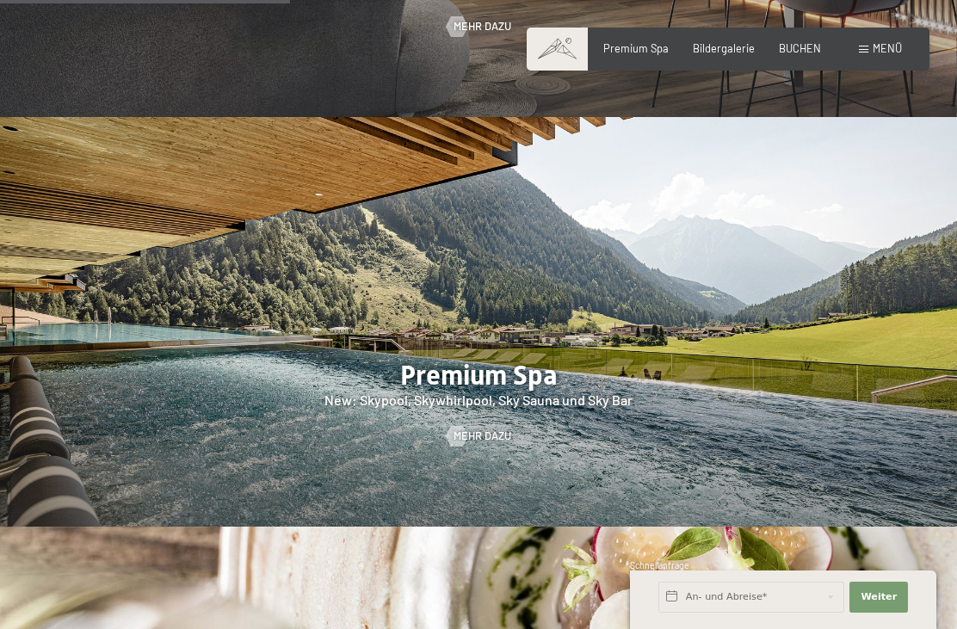
scroll to position [1826, 0]
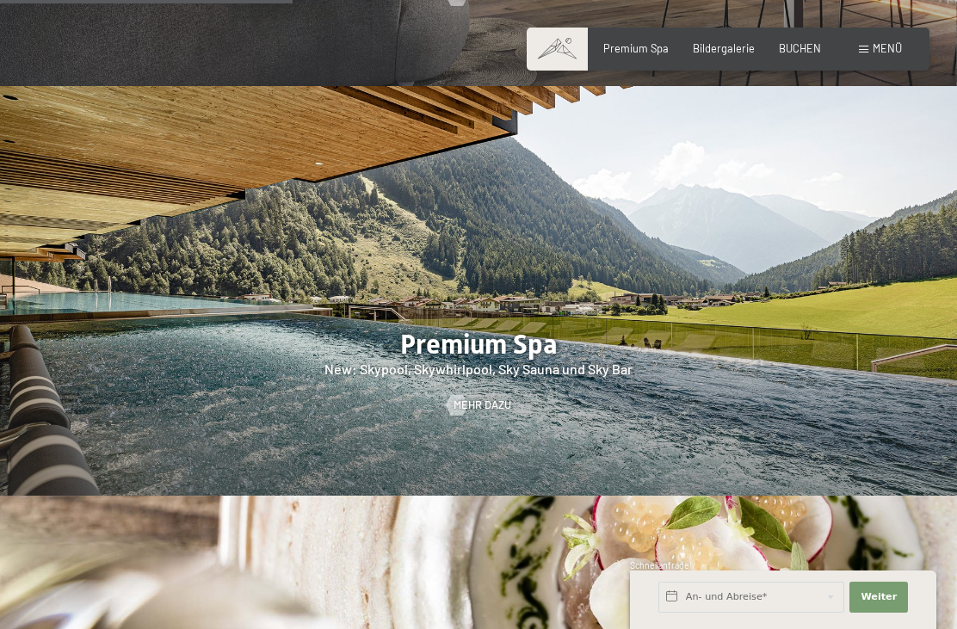
click at [483, 400] on span "Mehr dazu" at bounding box center [482, 405] width 58 height 15
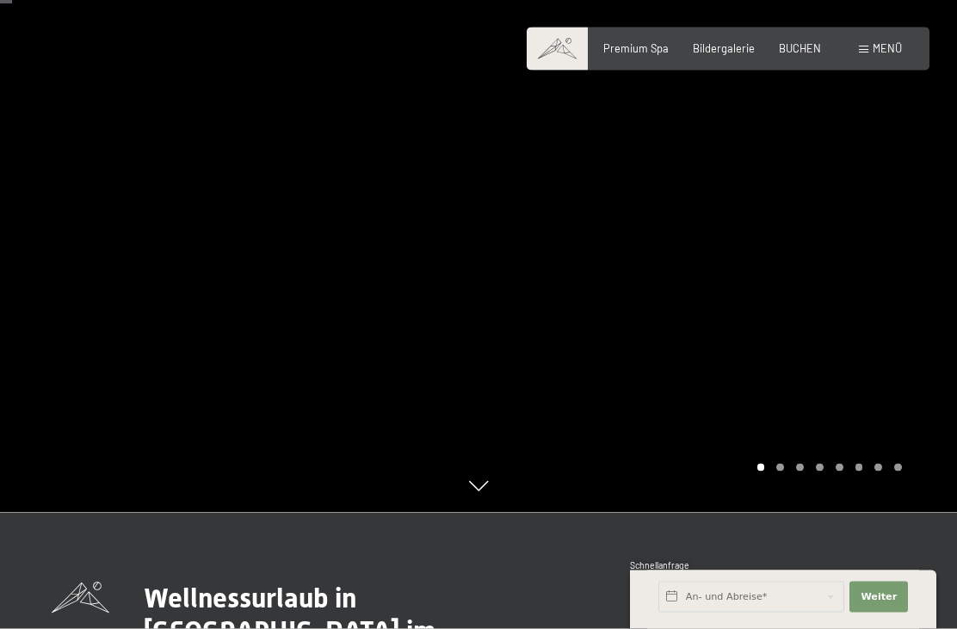
scroll to position [117, 0]
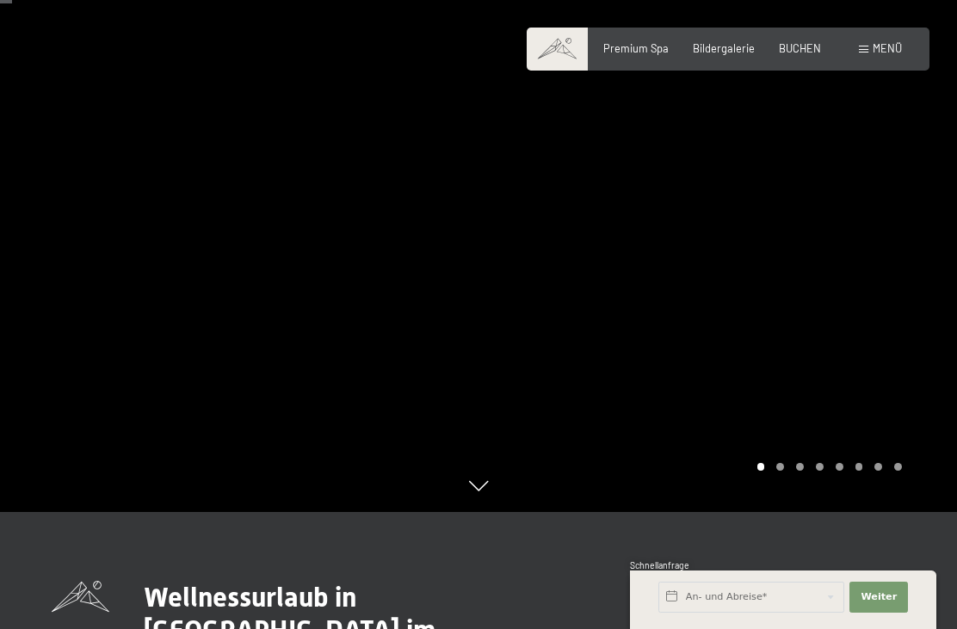
click at [784, 471] on div "Carousel Page 2" at bounding box center [780, 467] width 8 height 8
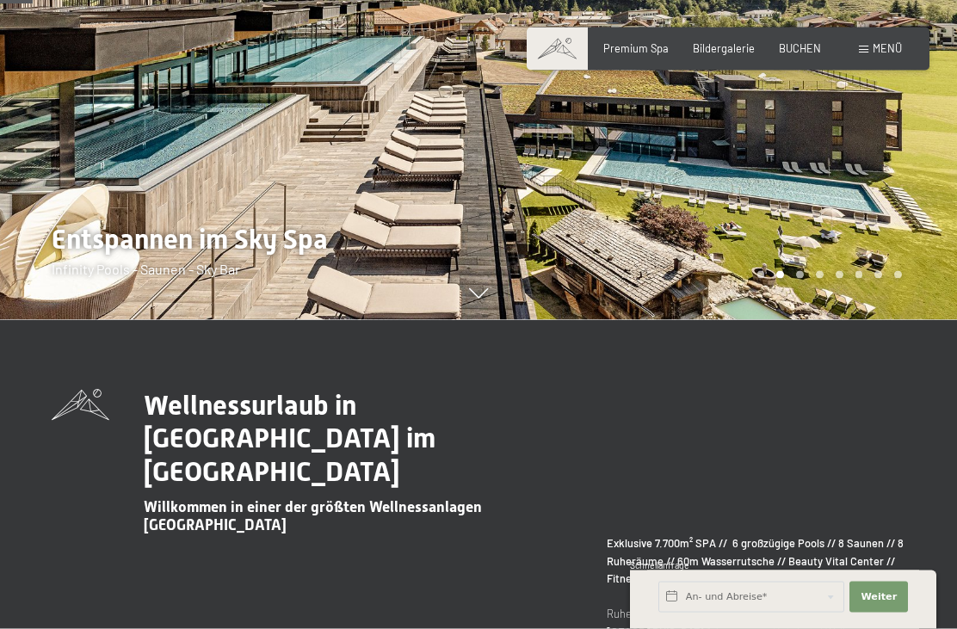
scroll to position [306, 0]
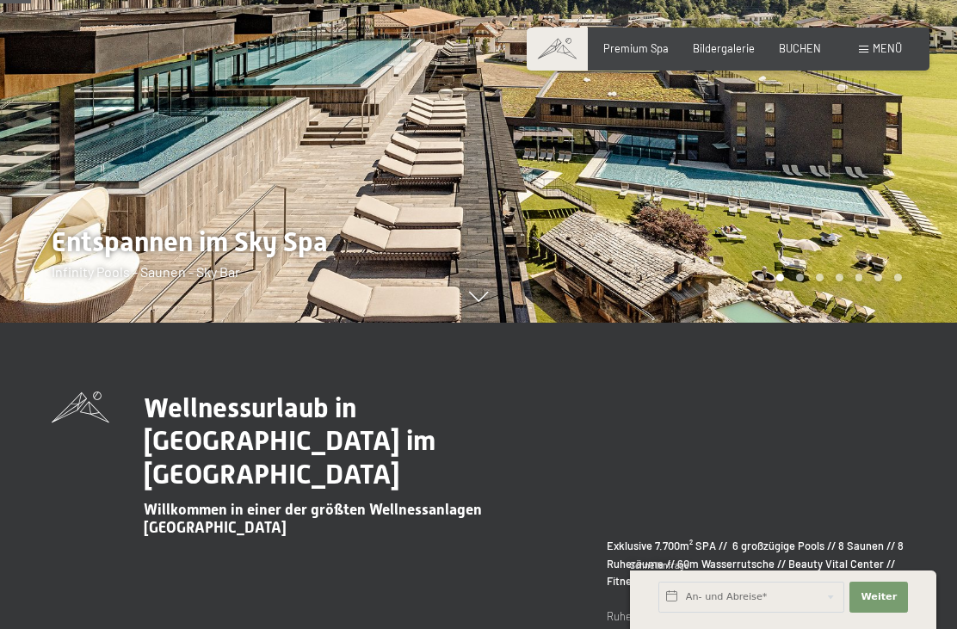
click at [472, 323] on div at bounding box center [239, 8] width 478 height 629
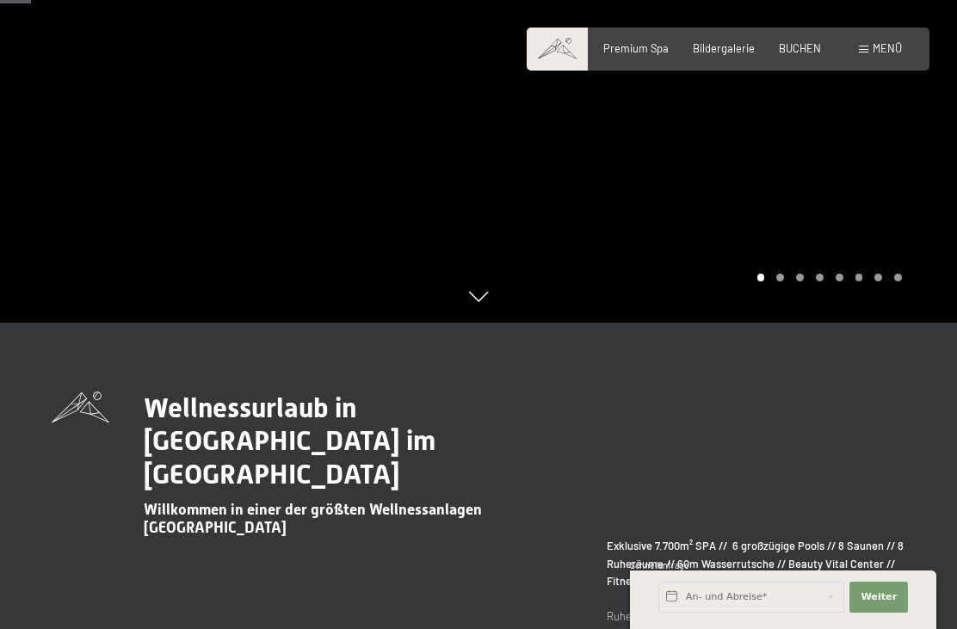
click at [811, 281] on div "Carousel Pagination" at bounding box center [826, 278] width 151 height 8
click at [797, 323] on div at bounding box center [717, 8] width 478 height 629
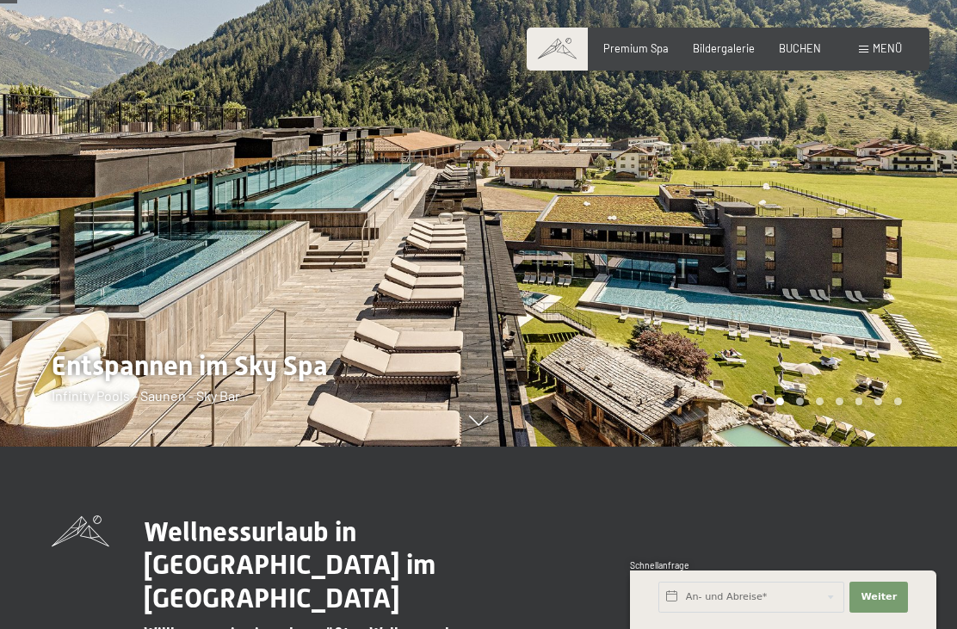
scroll to position [169, 0]
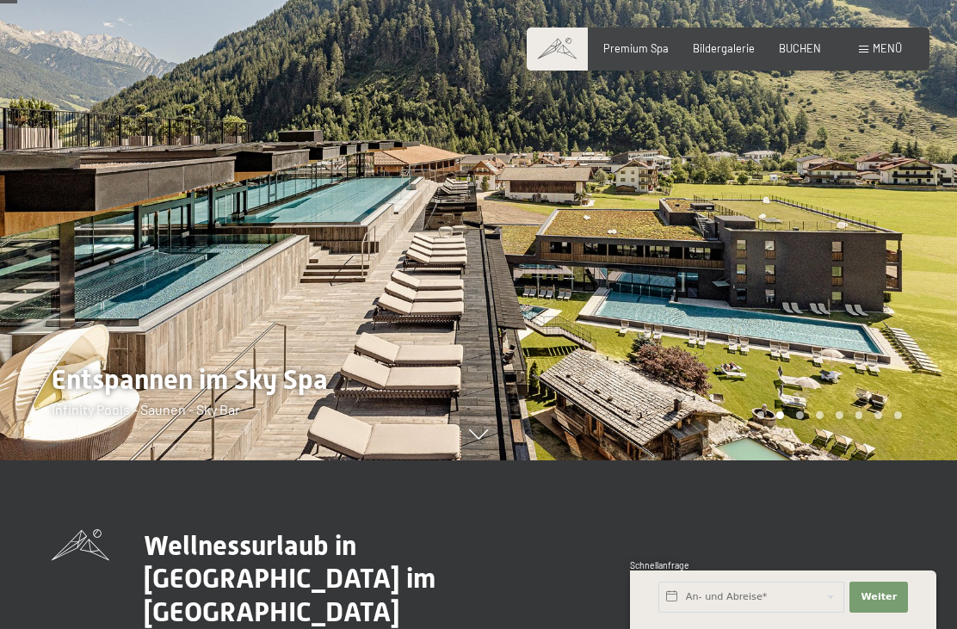
click at [831, 419] on div "Carousel Pagination" at bounding box center [826, 415] width 151 height 8
click at [853, 419] on div "Carousel Pagination" at bounding box center [826, 415] width 151 height 8
click at [810, 419] on div "Carousel Pagination" at bounding box center [826, 415] width 151 height 8
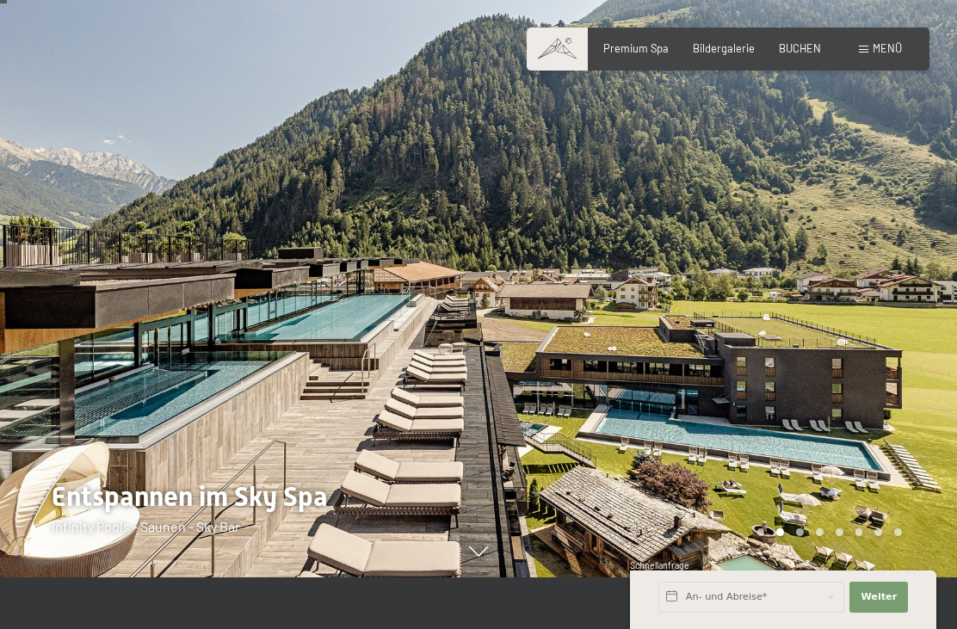
scroll to position [0, 0]
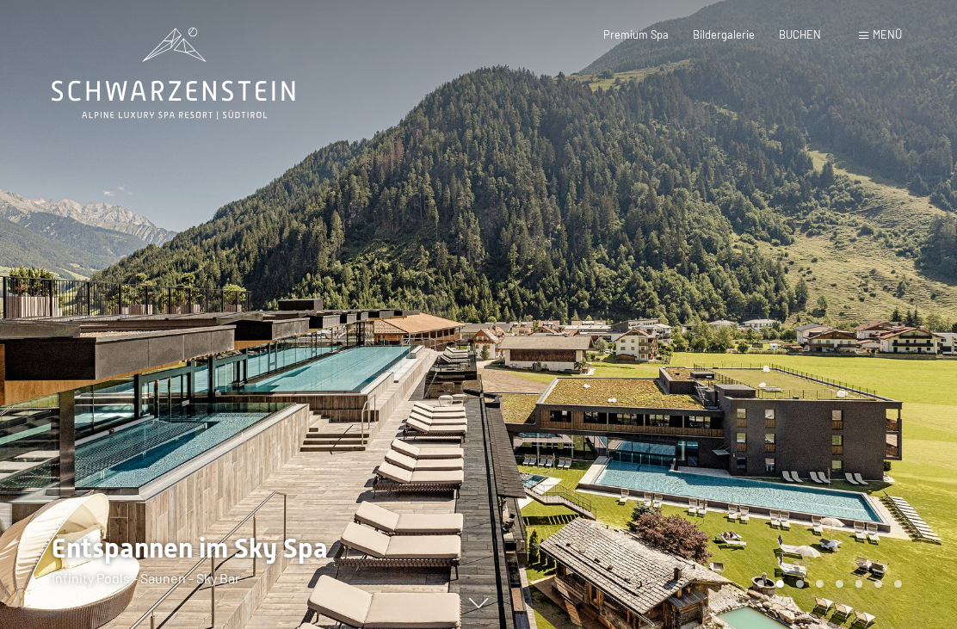
click at [638, 28] on span "Premium Spa" at bounding box center [635, 35] width 65 height 14
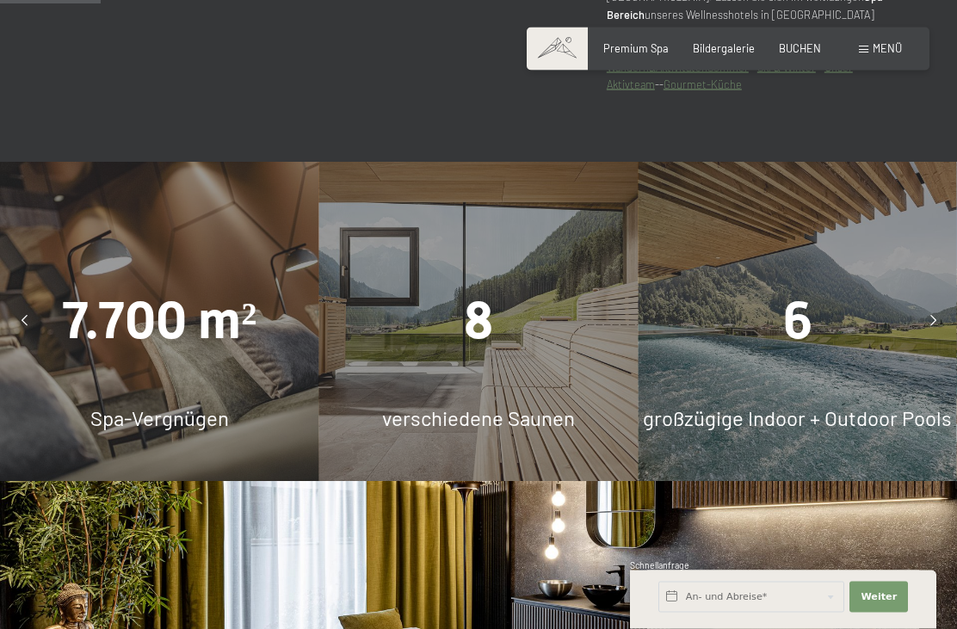
scroll to position [994, 0]
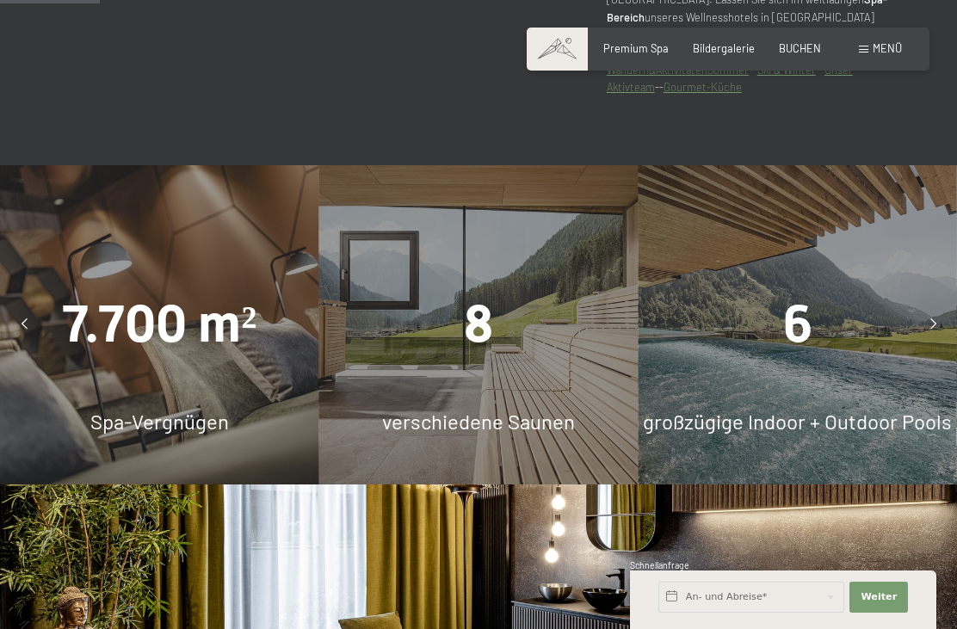
click at [548, 349] on div "8 verschiedene Saunen" at bounding box center [478, 324] width 319 height 319
click at [504, 410] on span "verschiedene Saunen" at bounding box center [478, 421] width 193 height 25
click at [945, 307] on div at bounding box center [933, 324] width 34 height 34
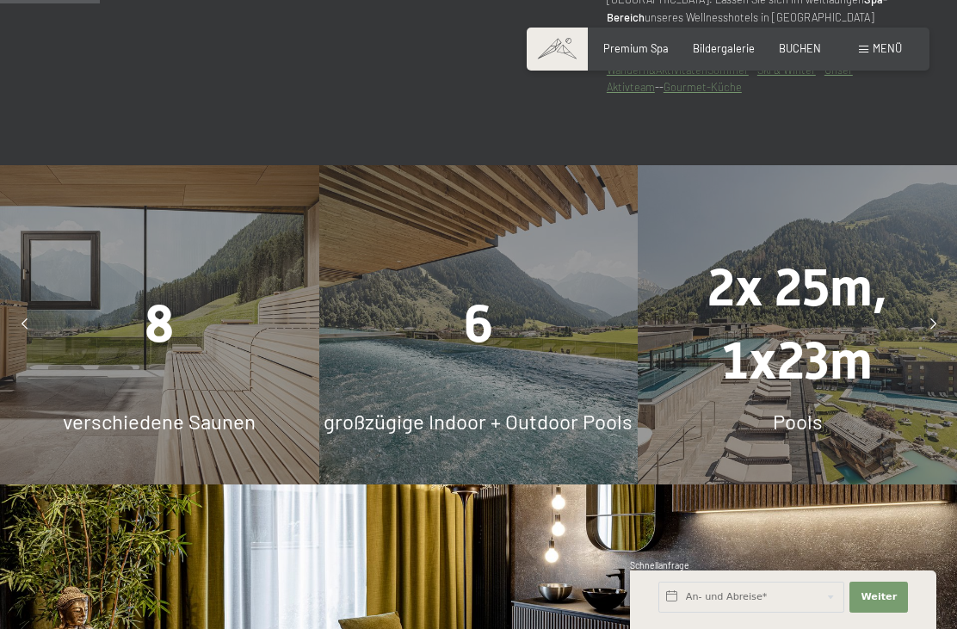
click at [935, 319] on icon at bounding box center [933, 324] width 6 height 11
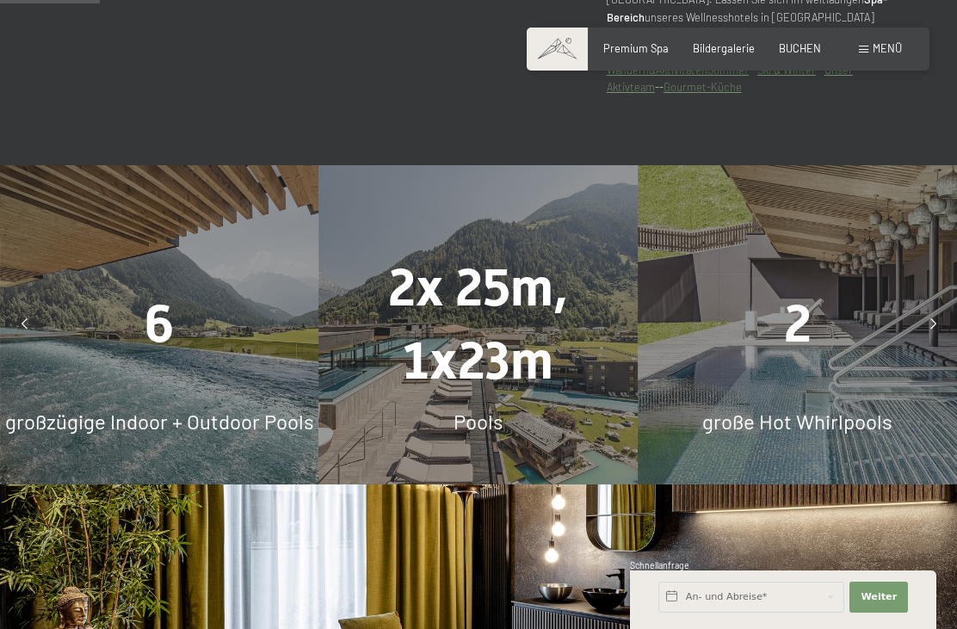
click at [934, 319] on icon at bounding box center [933, 324] width 6 height 11
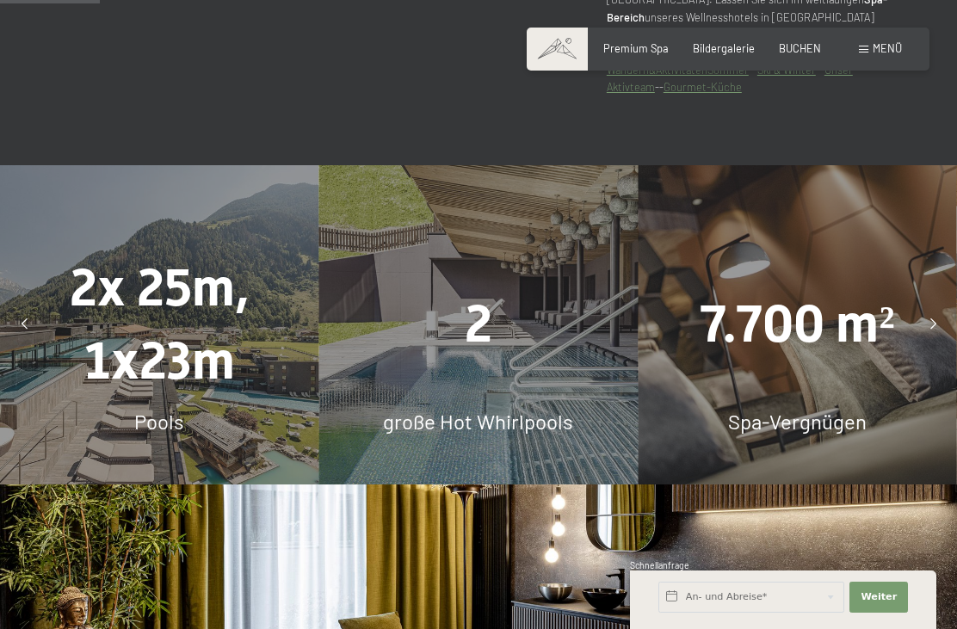
click at [930, 319] on icon at bounding box center [933, 324] width 6 height 11
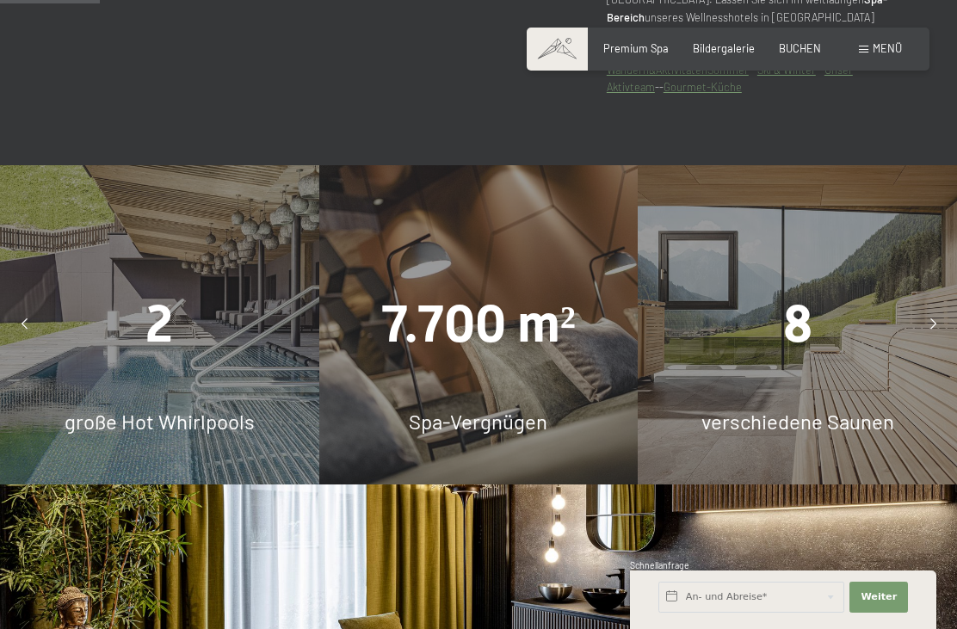
click at [935, 319] on icon at bounding box center [933, 324] width 6 height 11
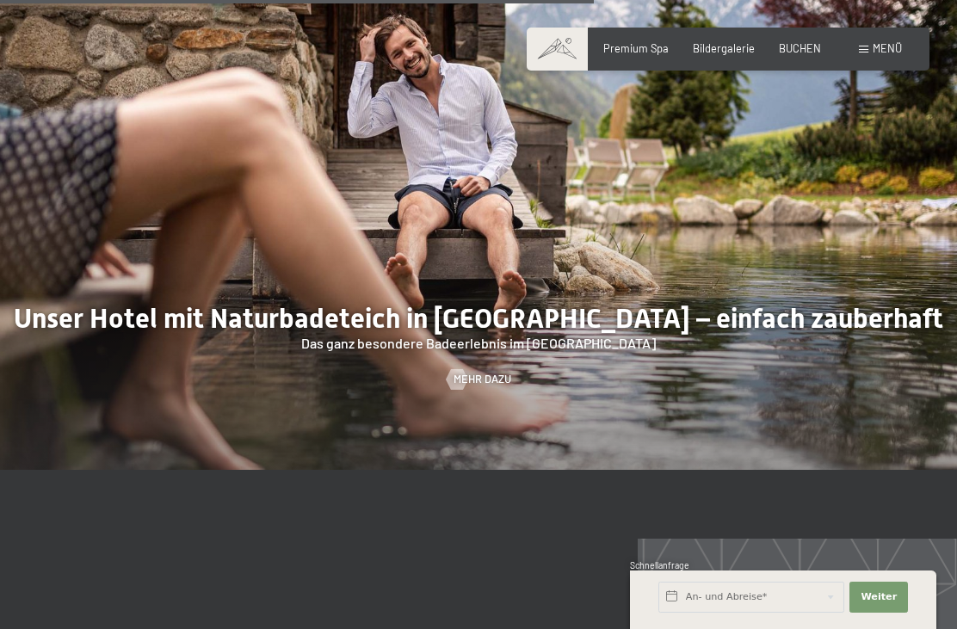
scroll to position [5142, 0]
